Goal: Transaction & Acquisition: Book appointment/travel/reservation

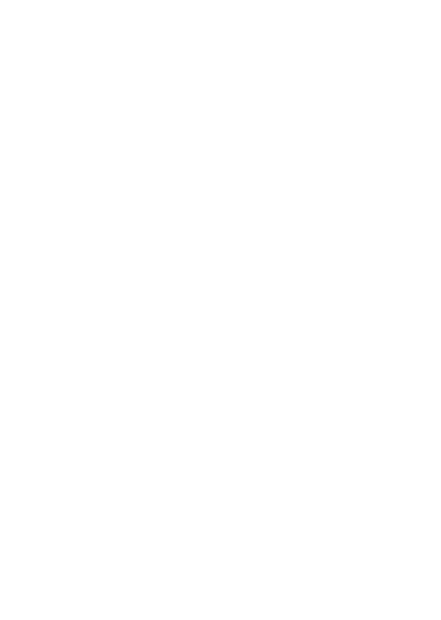
scroll to position [2240, 0]
click at [10, 284] on icon at bounding box center [23, 296] width 30 height 25
click at [14, 284] on icon at bounding box center [23, 296] width 30 height 25
click at [21, 284] on icon at bounding box center [23, 296] width 30 height 25
click at [50, 381] on h4 "Familyhotel Biancaneve ****ˢ" at bounding box center [118, 388] width 171 height 14
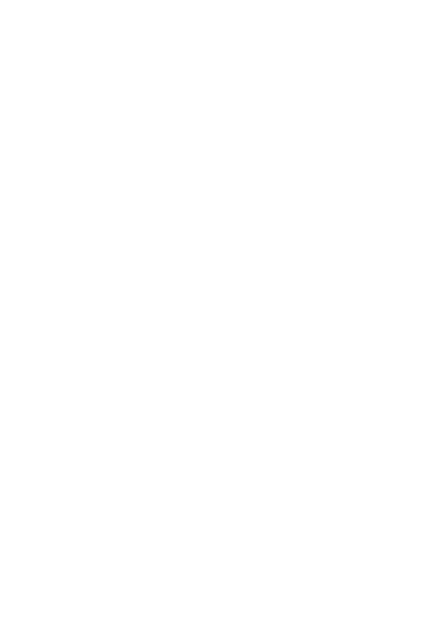
scroll to position [2286, 0]
click at [409, 26] on img at bounding box center [413, 25] width 55 height 28
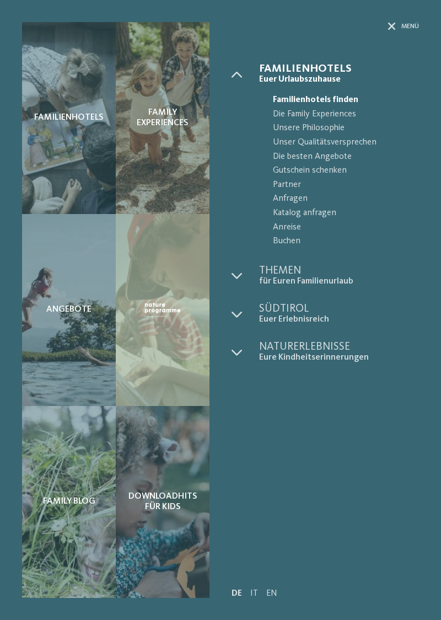
click at [343, 154] on span "Die besten Angebote" at bounding box center [346, 157] width 146 height 14
click at [334, 152] on span "Die besten Angebote" at bounding box center [346, 157] width 146 height 14
click at [63, 297] on div "Angebote" at bounding box center [69, 310] width 94 height 192
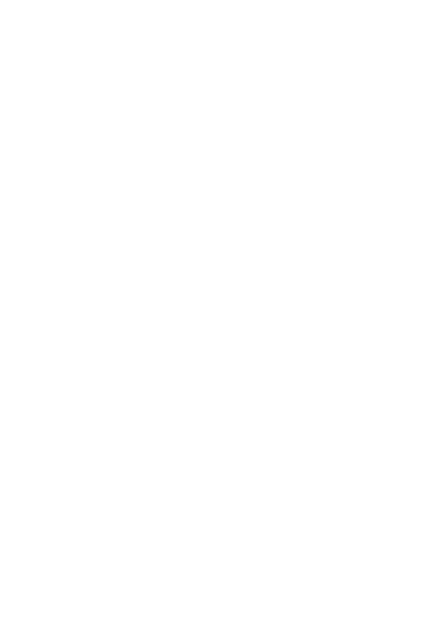
click at [78, 311] on img at bounding box center [118, 303] width 193 height 109
click at [407, 16] on img at bounding box center [413, 25] width 55 height 28
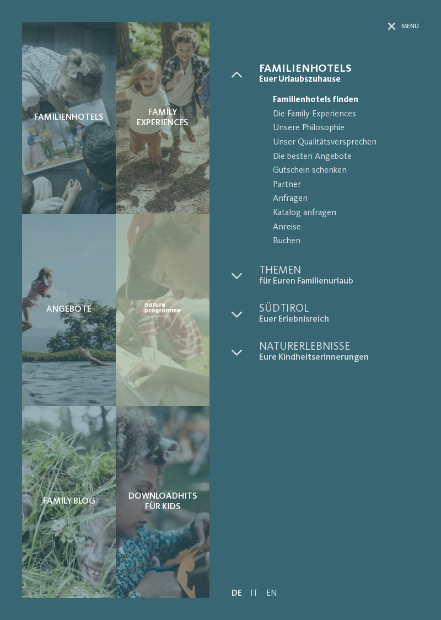
click at [341, 125] on span "Unsere Philosophie" at bounding box center [346, 128] width 146 height 14
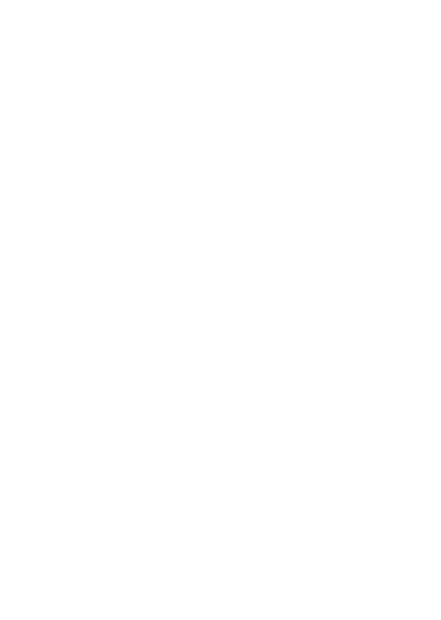
scroll to position [938, 0]
click at [324, 400] on h4 "Falkensteiner Family Resort Lido ****ˢ" at bounding box center [322, 394] width 171 height 29
click at [425, 427] on icon at bounding box center [419, 417] width 30 height 25
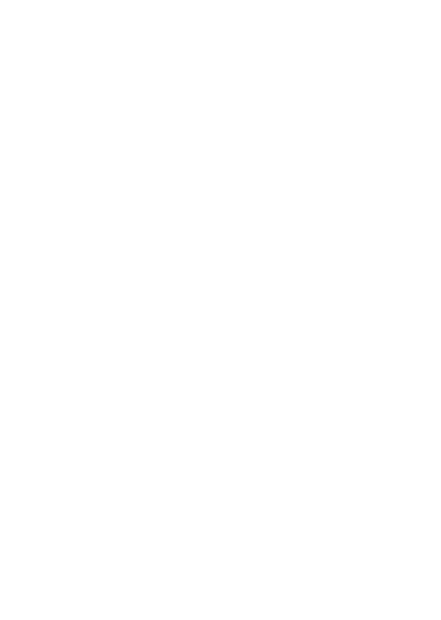
click at [426, 423] on icon at bounding box center [419, 417] width 30 height 25
click at [424, 427] on icon at bounding box center [419, 425] width 30 height 25
click at [420, 430] on icon at bounding box center [419, 417] width 30 height 25
click at [419, 428] on icon at bounding box center [419, 417] width 30 height 25
click at [420, 430] on icon at bounding box center [419, 417] width 30 height 25
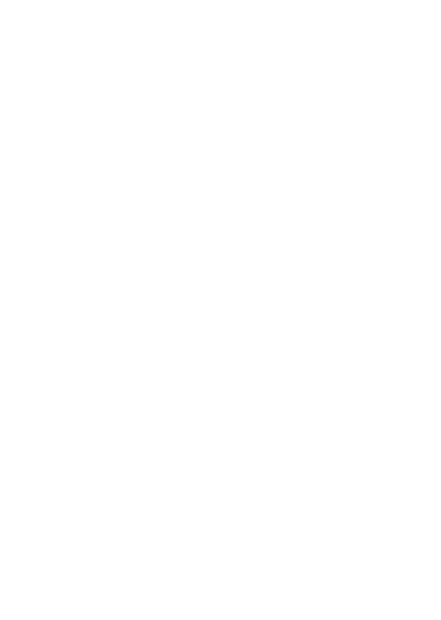
scroll to position [601, 0]
